Goal: Information Seeking & Learning: Find specific fact

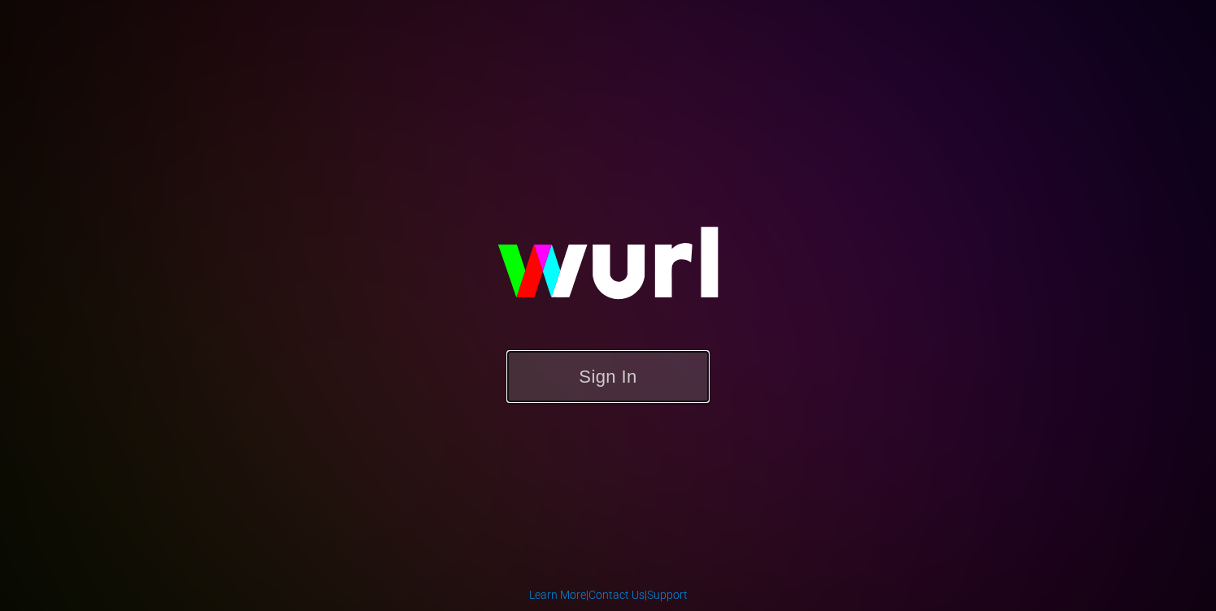
click at [551, 376] on button "Sign In" at bounding box center [608, 376] width 203 height 53
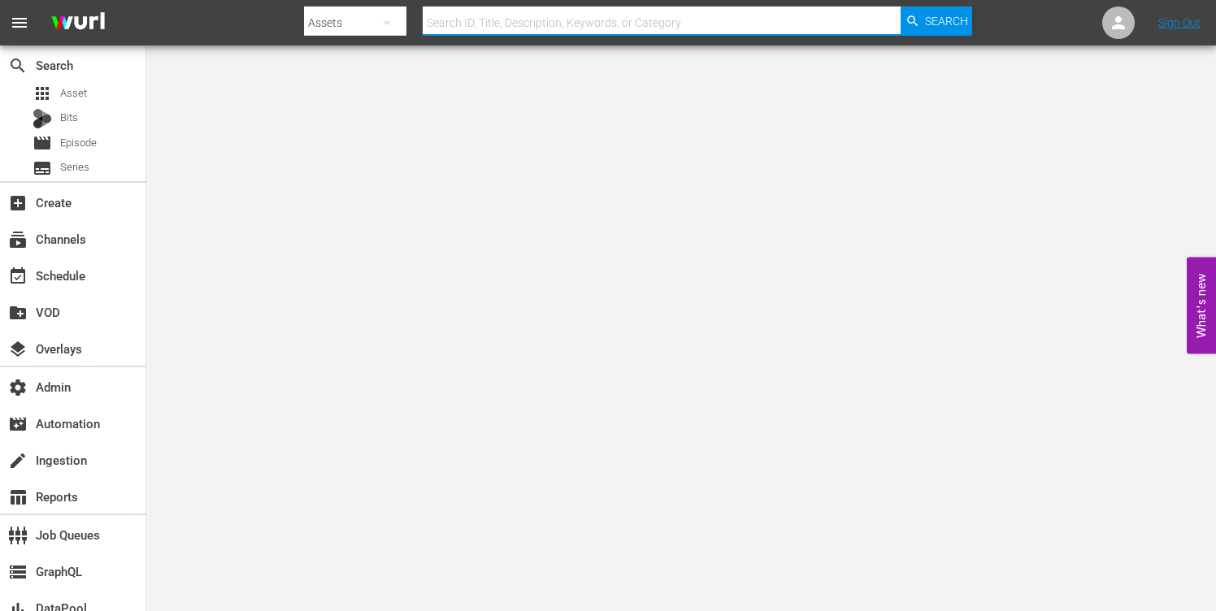
click at [518, 29] on input "text" at bounding box center [662, 22] width 479 height 39
paste input "155827210"
type input "155827210"
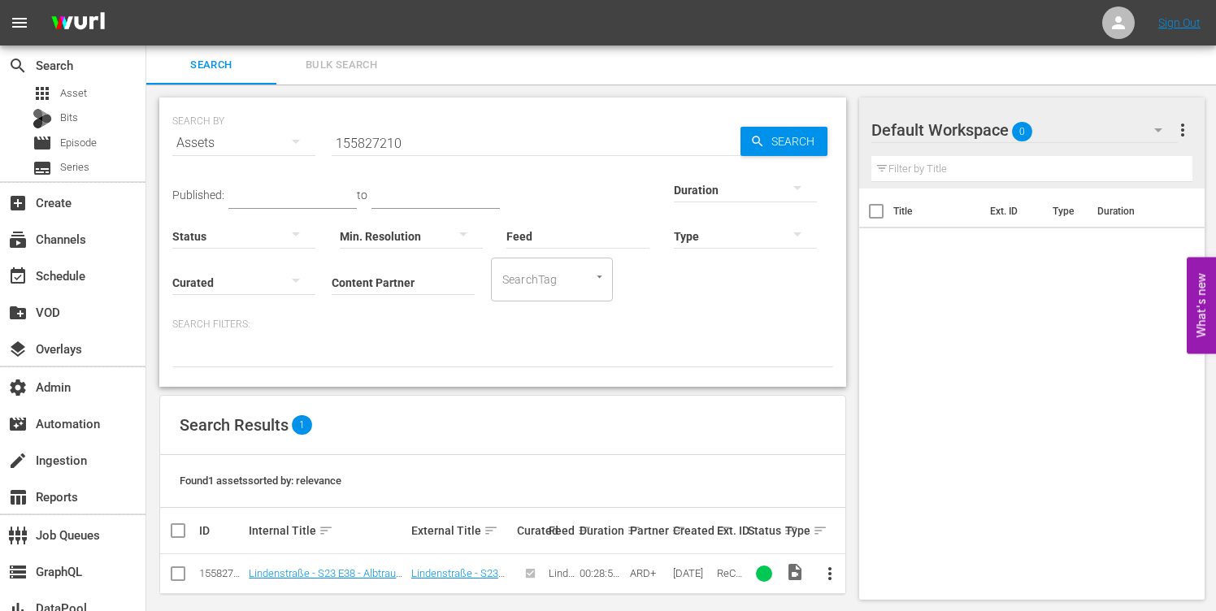
scroll to position [12, 0]
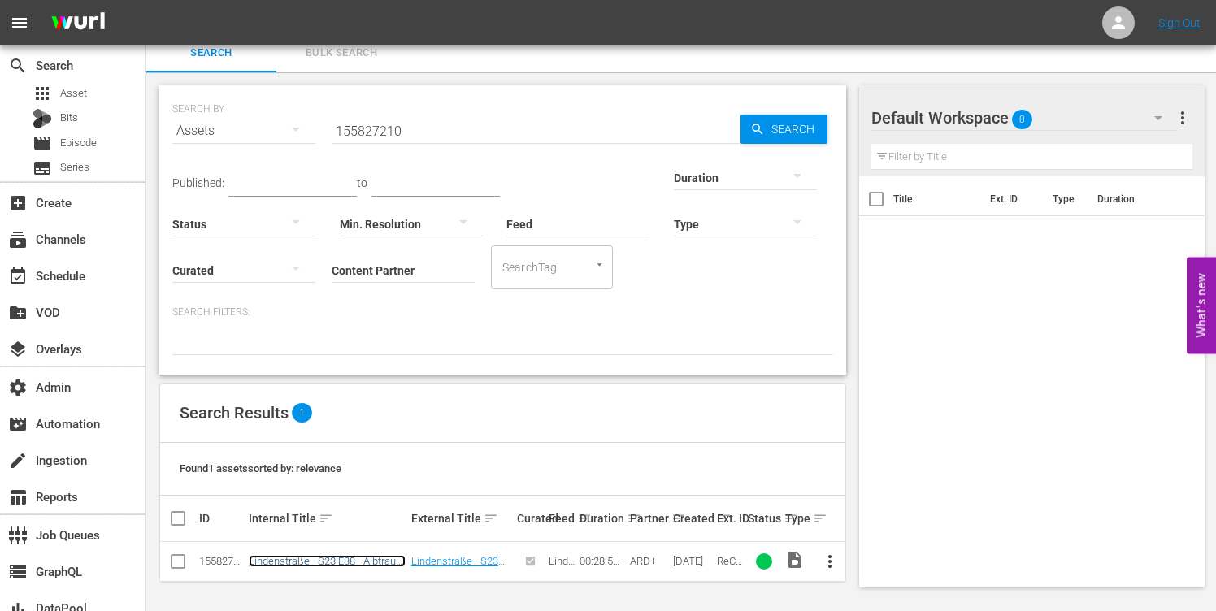
click at [311, 559] on link "Lindenstraße - S23 E38 - Albtraum und Märchen" at bounding box center [327, 567] width 157 height 24
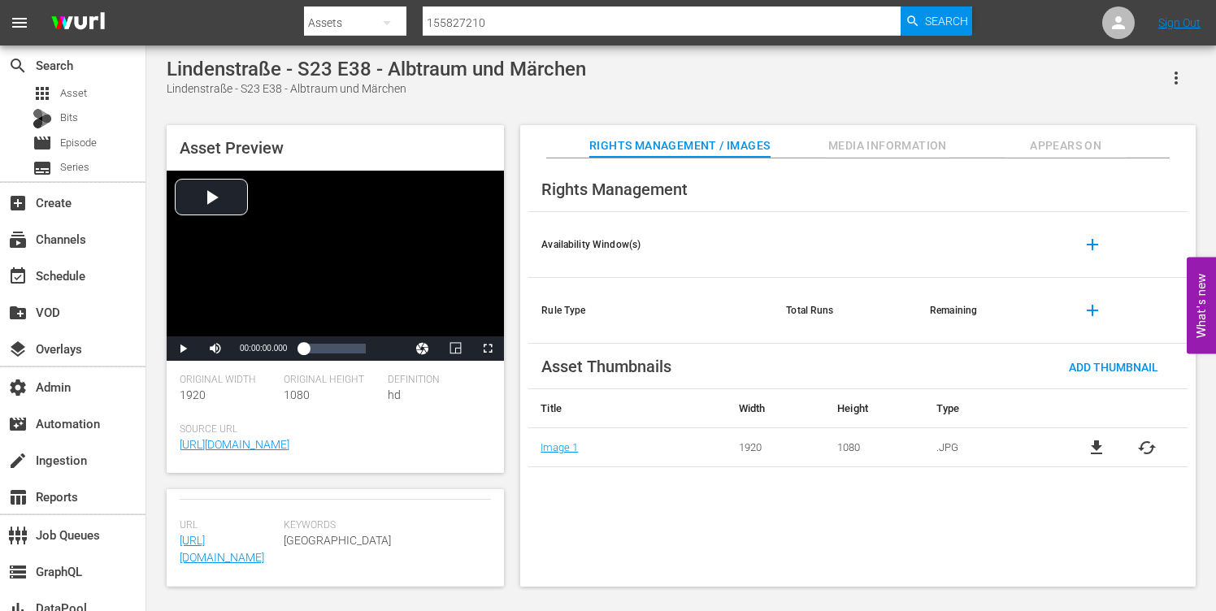
scroll to position [585, 0]
click at [888, 147] on span "Media Information" at bounding box center [888, 146] width 122 height 20
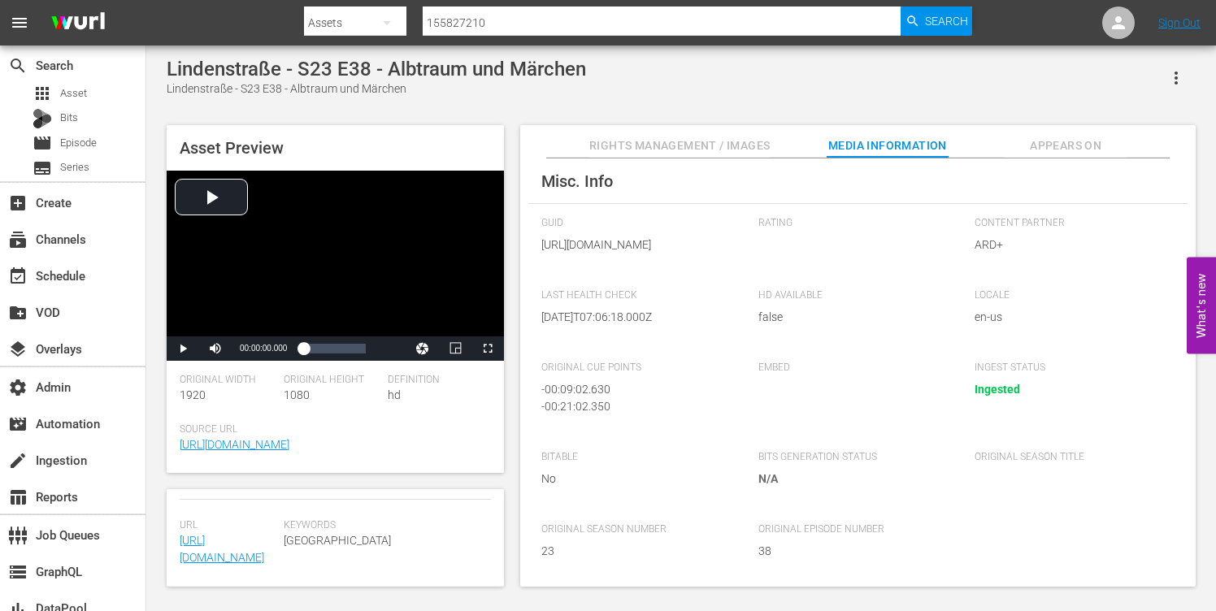
scroll to position [268, 0]
click at [1050, 147] on span "Appears On" at bounding box center [1066, 146] width 122 height 20
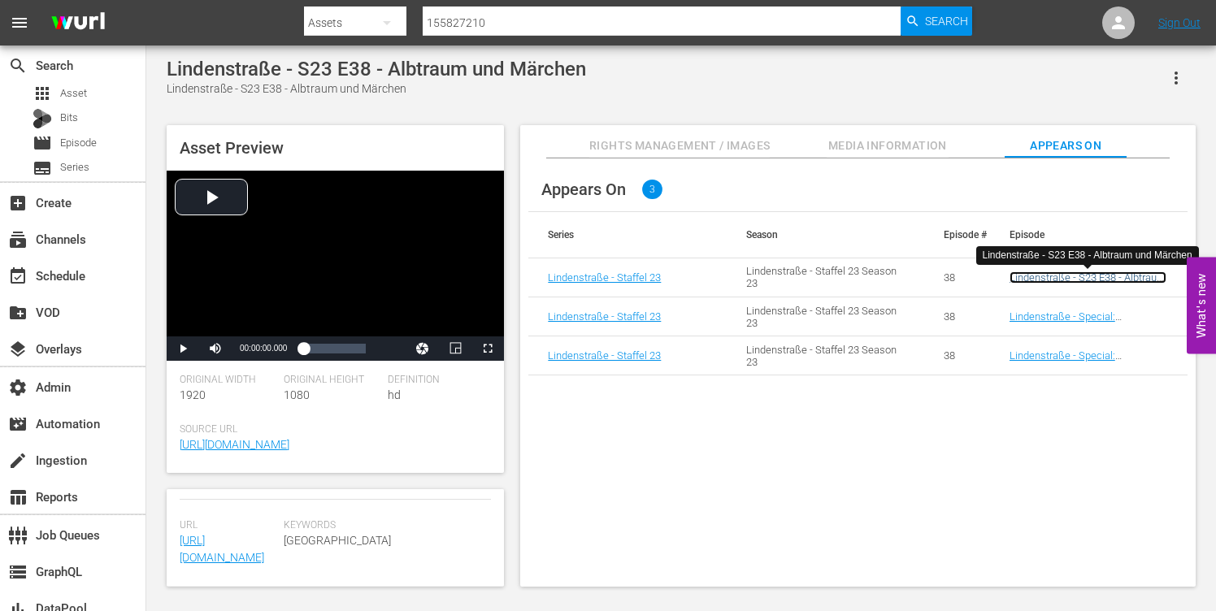
click at [1060, 275] on link "Lindenstraße - S23 E38 - Albtraum und Märchen" at bounding box center [1088, 284] width 157 height 24
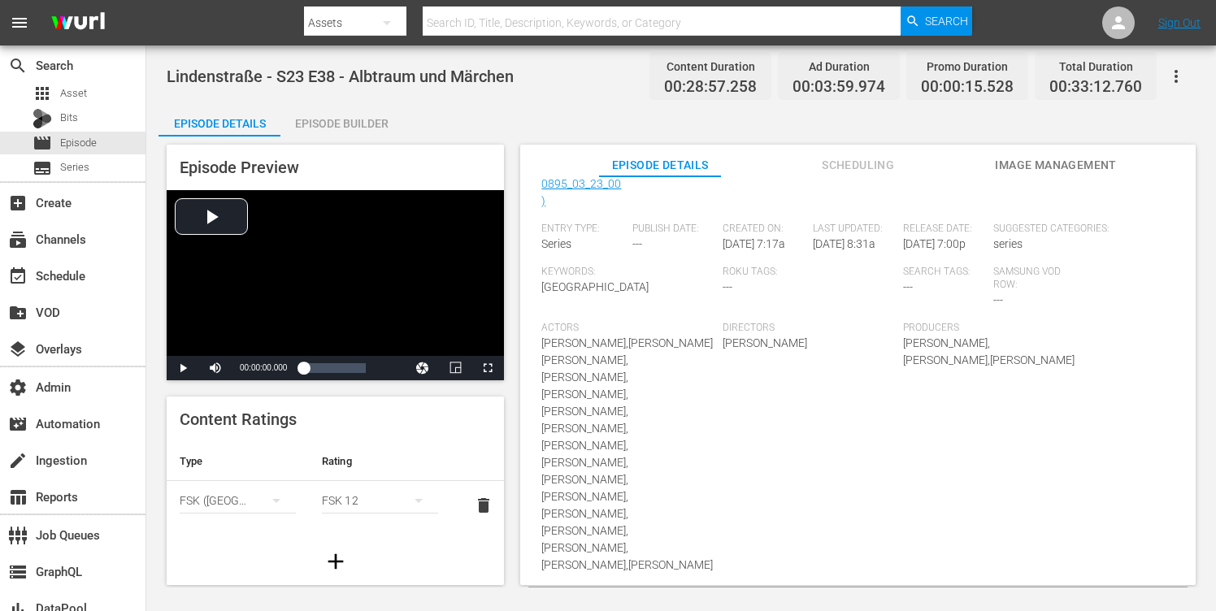
scroll to position [368, 0]
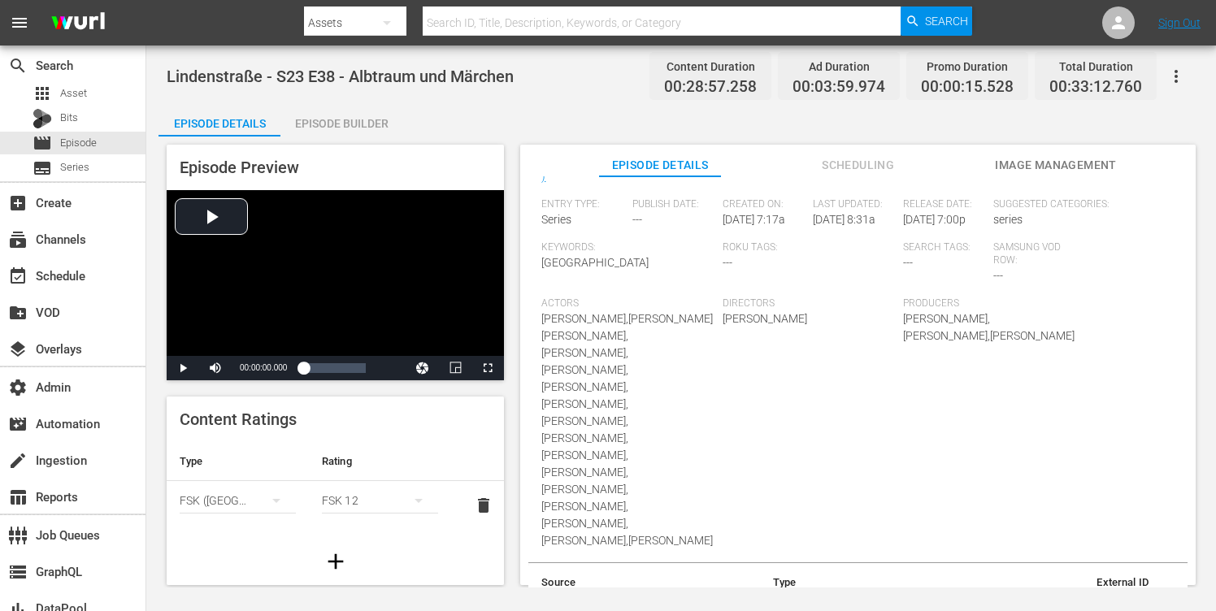
click at [729, 325] on span "Kerstin Krause" at bounding box center [765, 318] width 85 height 13
click at [780, 325] on span "Kerstin Krause" at bounding box center [765, 318] width 85 height 13
click at [923, 333] on span "Monika Paetow,Hans W. Geißendörfer,Andrea Ziem" at bounding box center [989, 327] width 172 height 30
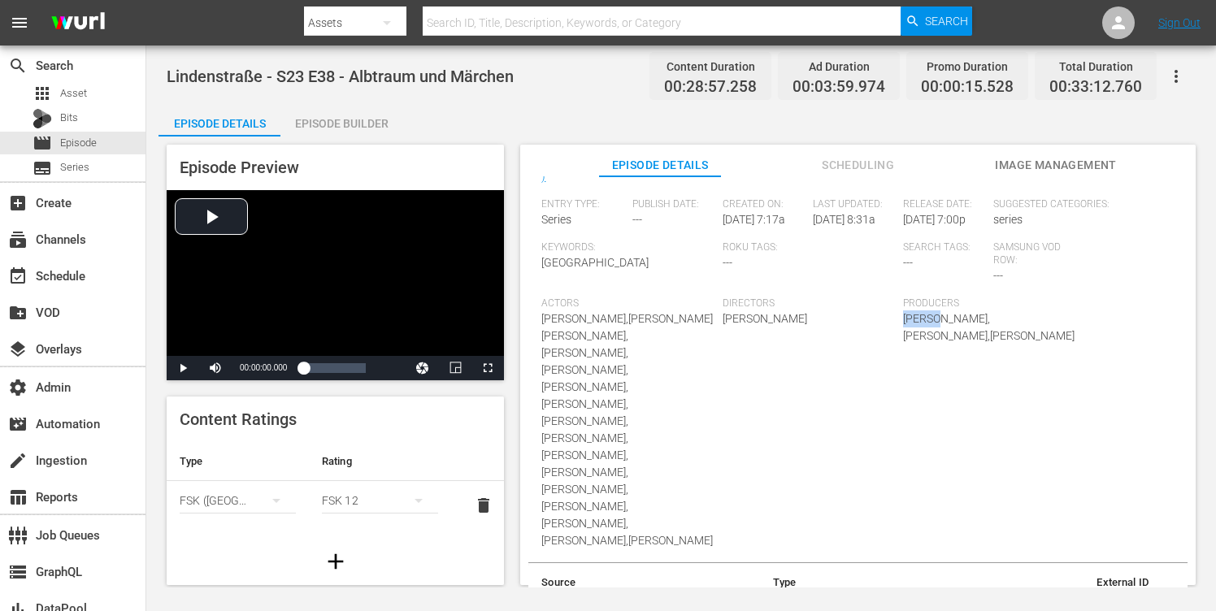
click at [923, 333] on span "Monika Paetow,Hans W. Geißendörfer,Andrea Ziem" at bounding box center [989, 327] width 172 height 30
click at [958, 337] on span "Monika Paetow,Hans W. Geißendörfer,Andrea Ziem" at bounding box center [989, 327] width 172 height 30
click at [962, 337] on span "Monika Paetow,Hans W. Geißendörfer,Andrea Ziem" at bounding box center [989, 327] width 172 height 30
click at [645, 337] on span "Daniela Bette,Jo Bolling,Susanna Capurso,Anna-Sophia Claus,Irene Fischer,Joris …" at bounding box center [627, 429] width 172 height 235
